Goal: Feedback & Contribution: Contribute content

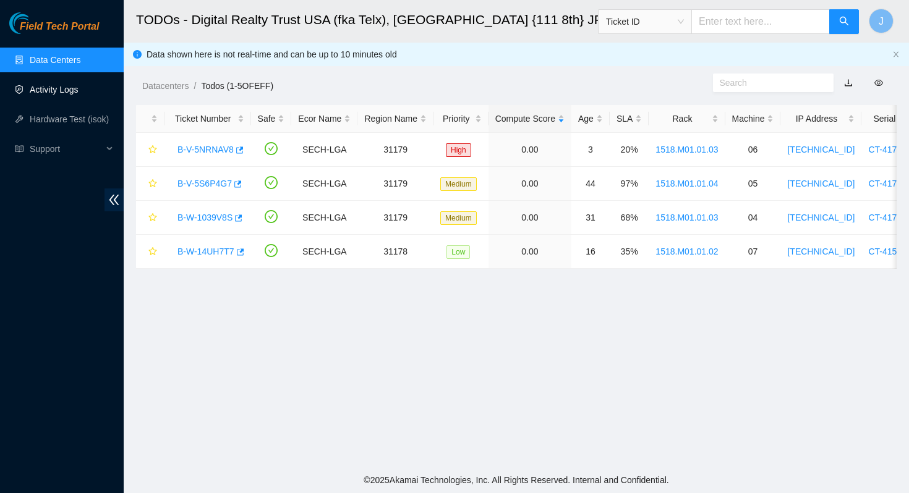
click at [55, 86] on link "Activity Logs" at bounding box center [54, 90] width 49 height 10
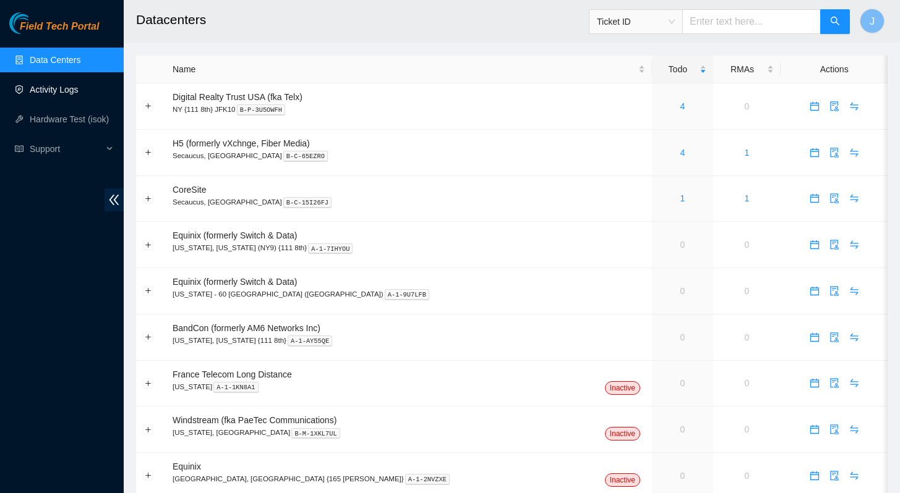
click at [45, 91] on link "Activity Logs" at bounding box center [54, 90] width 49 height 10
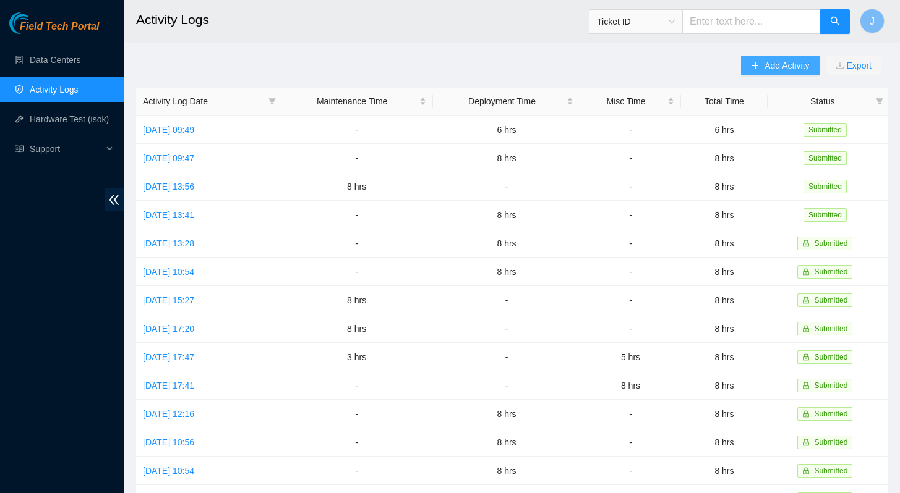
click at [766, 69] on span "Add Activity" at bounding box center [786, 66] width 45 height 14
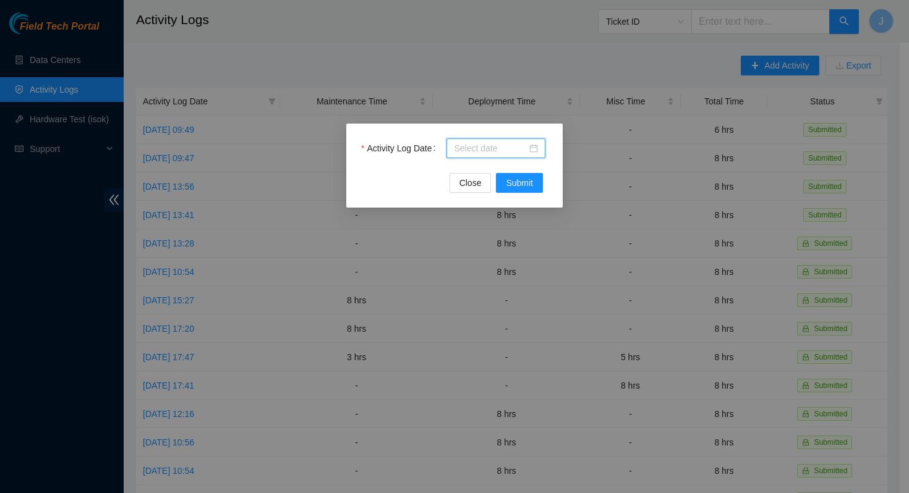
click at [486, 150] on input "Activity Log Date" at bounding box center [490, 149] width 73 height 14
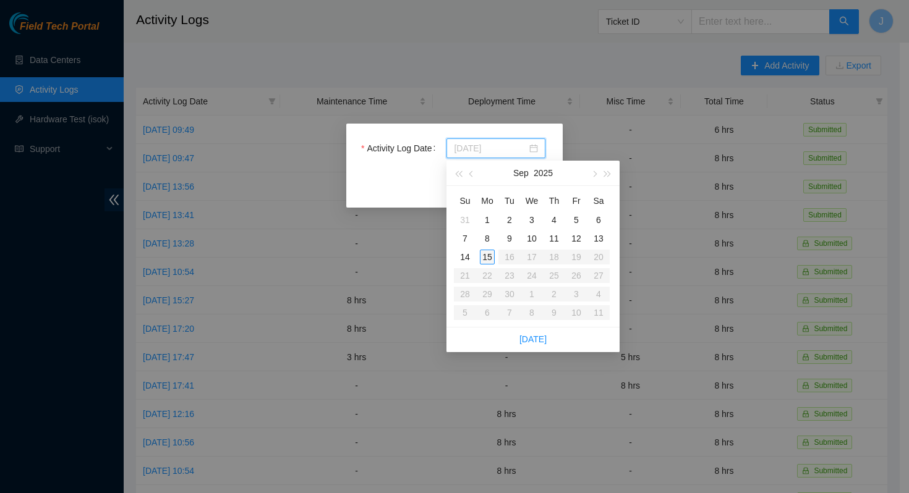
type input "[DATE]"
click at [489, 257] on div "15" at bounding box center [487, 257] width 15 height 15
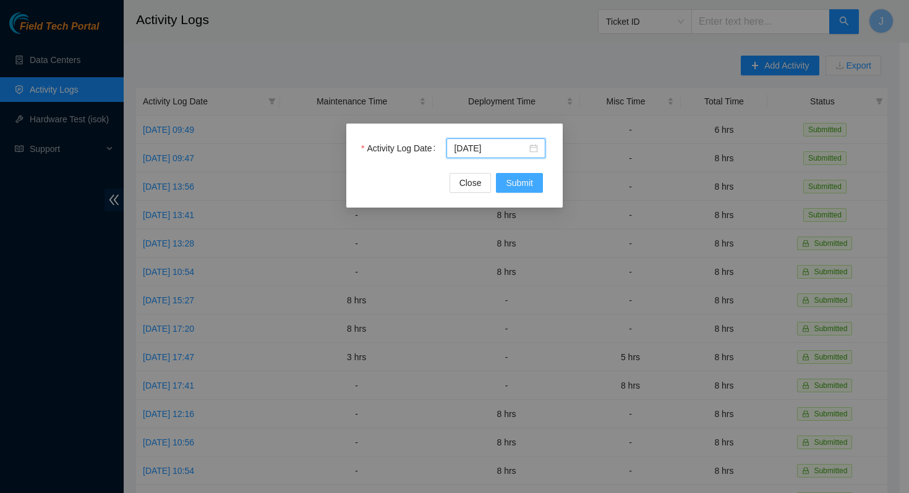
click at [529, 184] on span "Submit" at bounding box center [519, 183] width 27 height 14
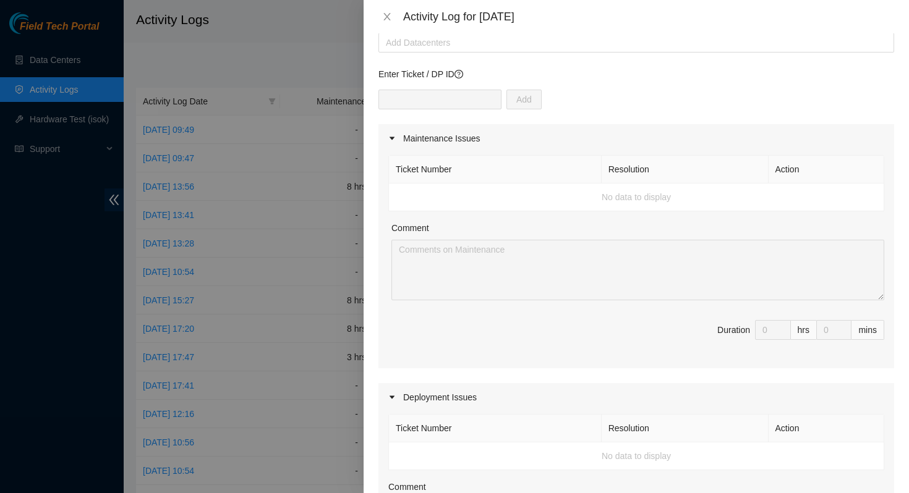
scroll to position [22, 0]
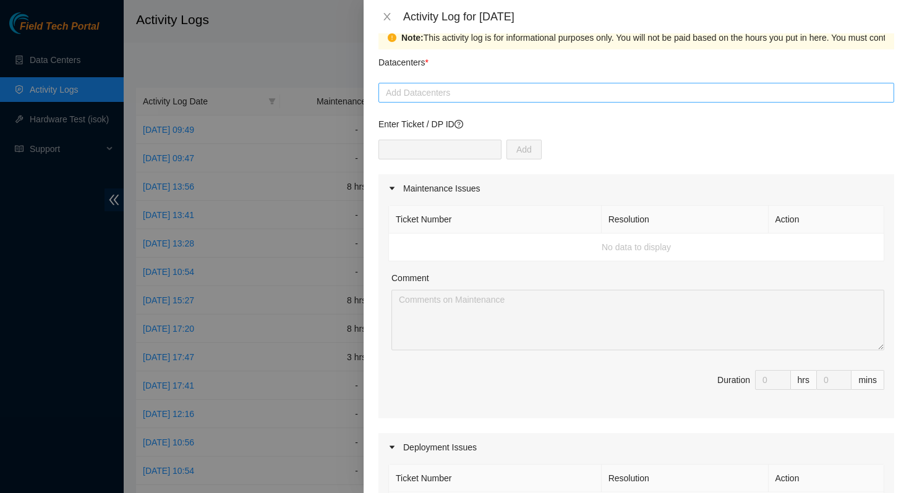
click at [435, 83] on div "Add Datacenters" at bounding box center [636, 93] width 516 height 20
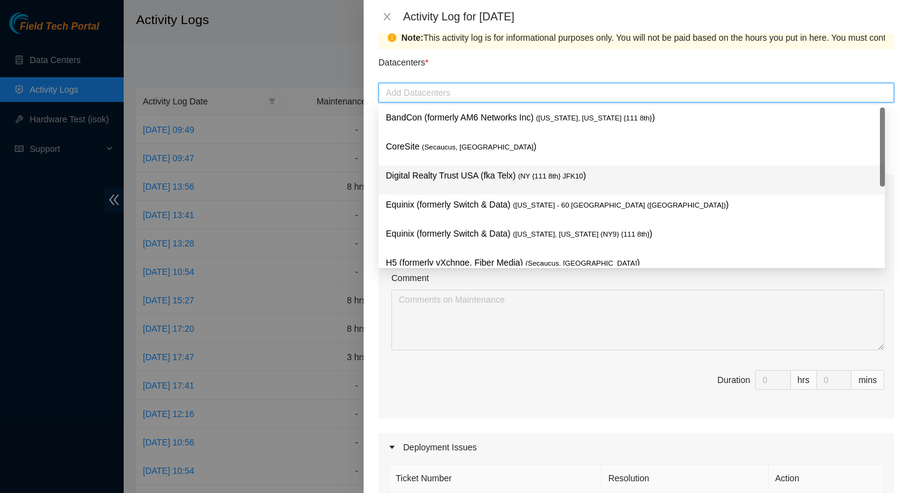
click at [442, 169] on p "Digital Realty Trust USA (fka Telx) ( NY {111 8th} JFK10 )" at bounding box center [632, 176] width 492 height 14
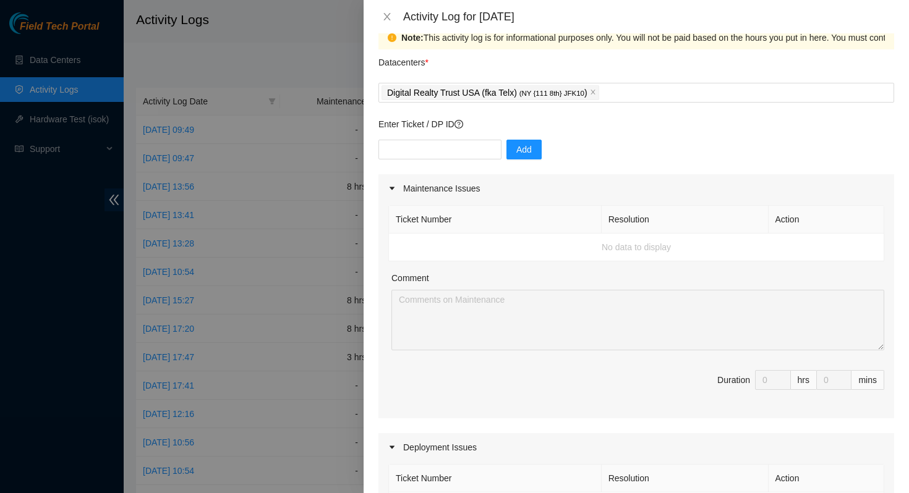
click at [487, 54] on div "Datacenters *" at bounding box center [636, 65] width 516 height 33
click at [440, 159] on input "text" at bounding box center [439, 150] width 123 height 20
paste input "DP75592"
type input "DP75592"
click at [528, 150] on button "Add" at bounding box center [523, 150] width 35 height 20
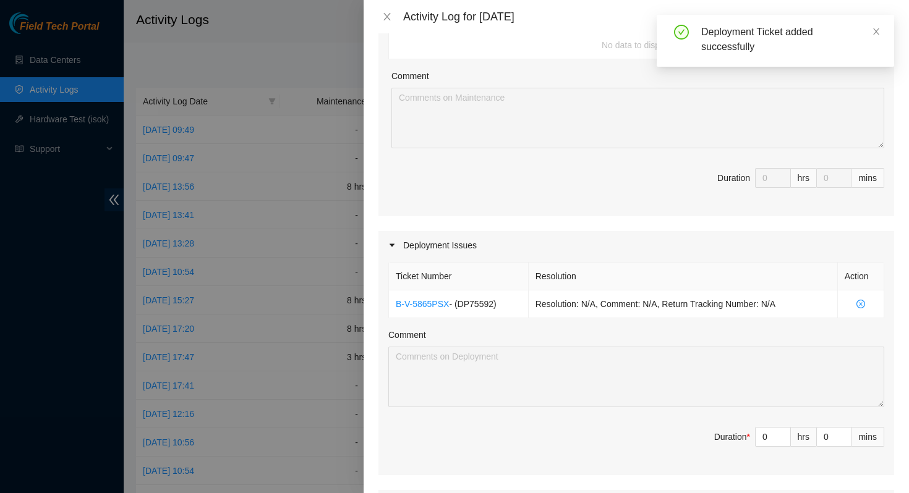
scroll to position [260, 0]
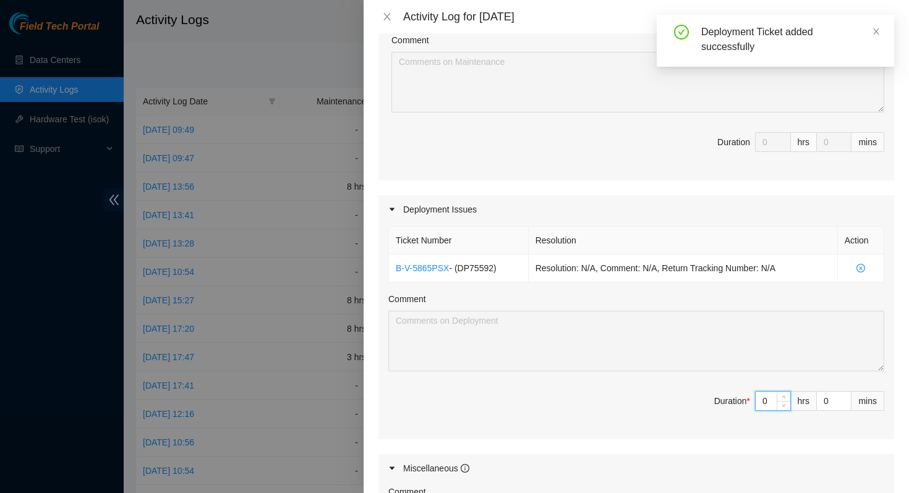
click at [758, 401] on input "0" at bounding box center [773, 401] width 35 height 19
type input "8"
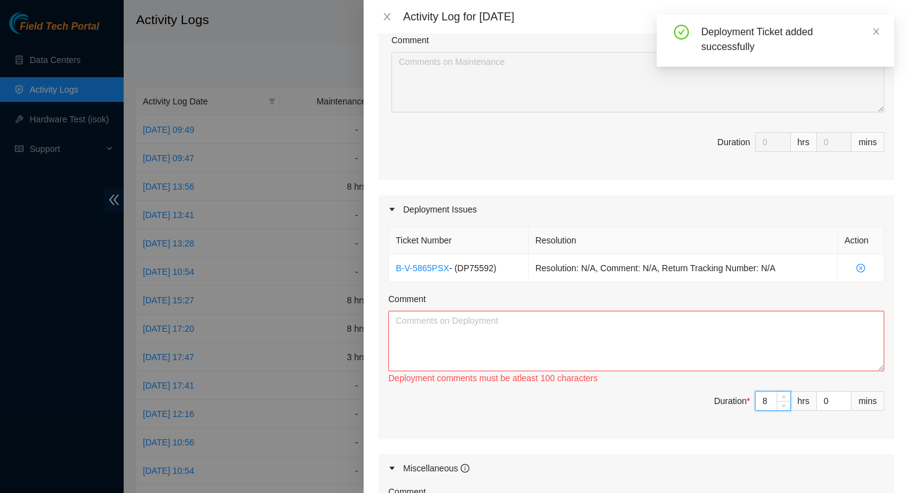
type input "8"
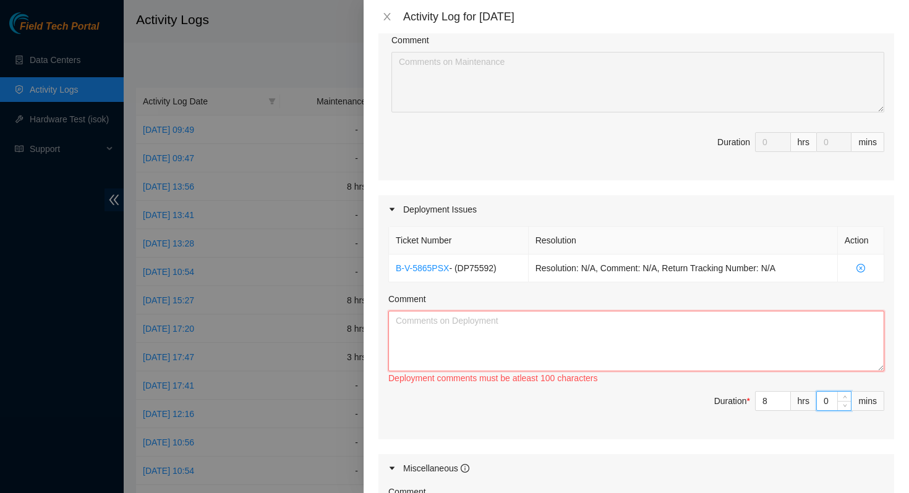
click at [619, 350] on textarea "Comment" at bounding box center [636, 341] width 496 height 61
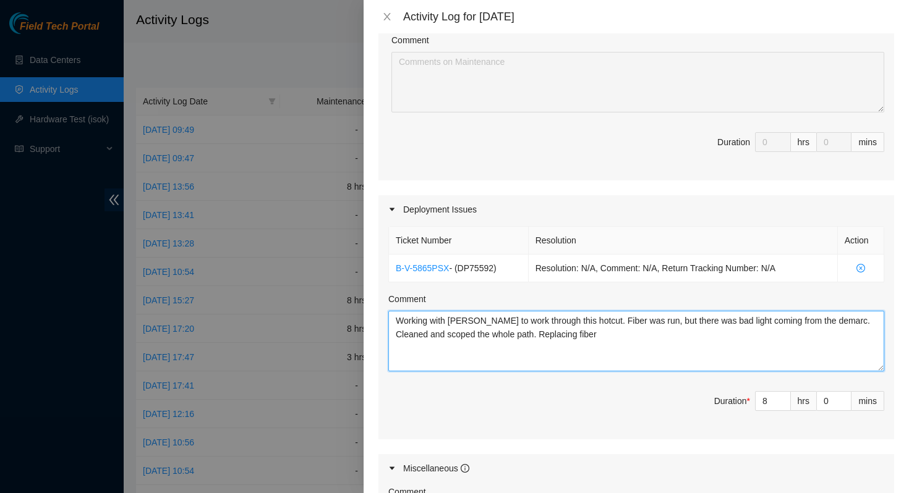
click at [627, 333] on textarea "Working with [PERSON_NAME] to work through this hotcut. Fiber was run, but ther…" at bounding box center [636, 341] width 496 height 61
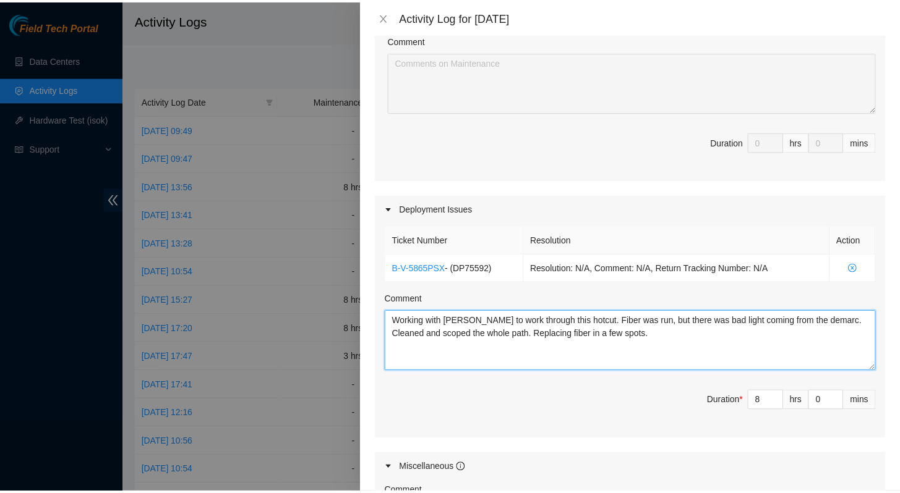
scroll to position [530, 0]
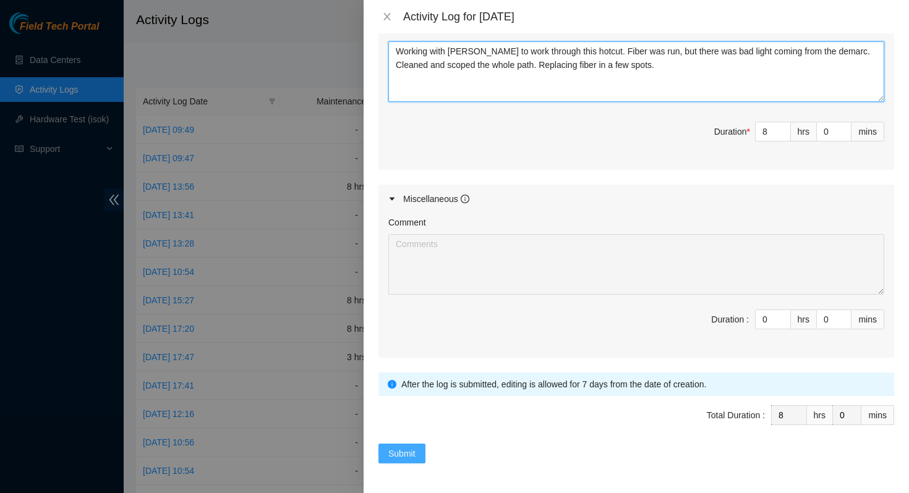
type textarea "Working with [PERSON_NAME] to work through this hotcut. Fiber was run, but ther…"
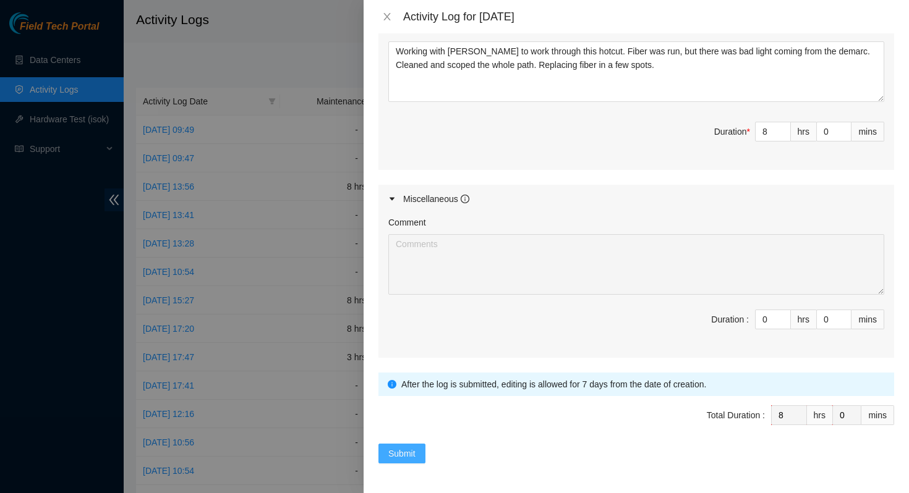
click at [406, 447] on span "Submit" at bounding box center [401, 454] width 27 height 14
